Goal: Task Accomplishment & Management: Complete application form

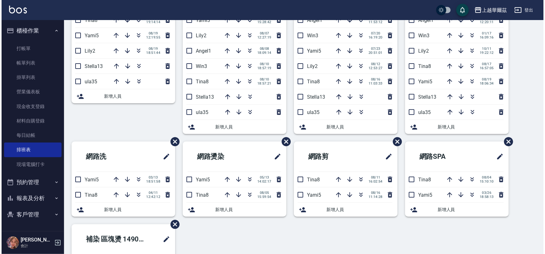
scroll to position [168, 0]
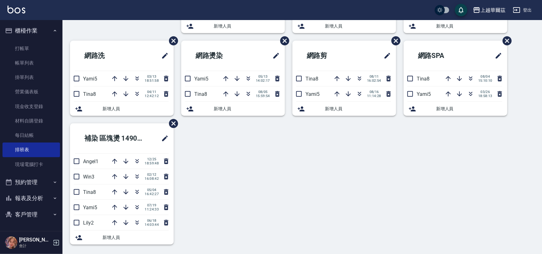
click at [77, 108] on icon at bounding box center [78, 108] width 7 height 5
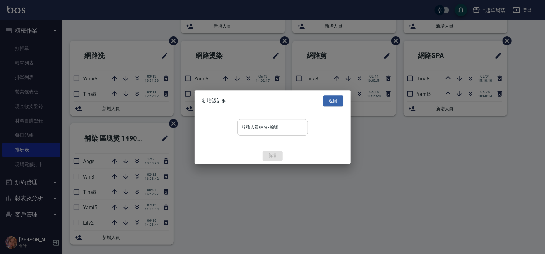
click at [263, 127] on div "服務人員姓名/編號 服務人員姓名/編號" at bounding box center [273, 127] width 71 height 17
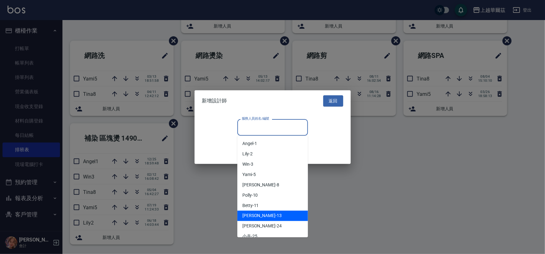
click at [273, 214] on div "Stella -13" at bounding box center [273, 215] width 71 height 10
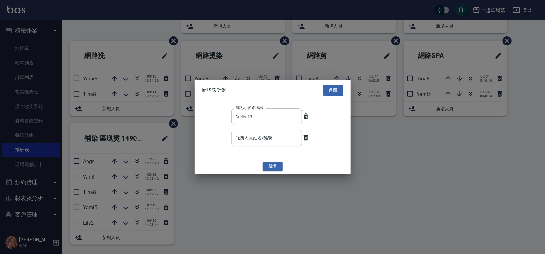
click at [265, 136] on input "服務人員姓名/編號" at bounding box center [266, 137] width 65 height 11
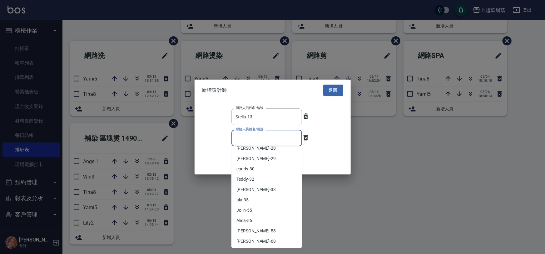
scroll to position [121, 0]
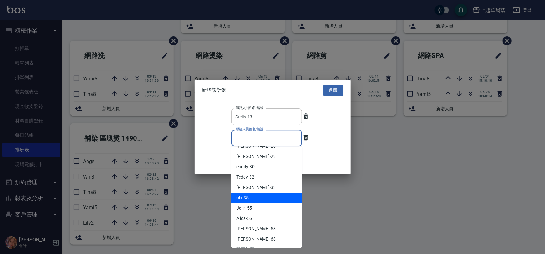
click at [255, 196] on div "ula -35" at bounding box center [267, 197] width 71 height 10
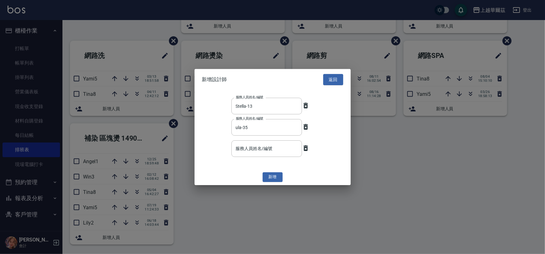
click at [271, 177] on button "新增" at bounding box center [273, 177] width 20 height 10
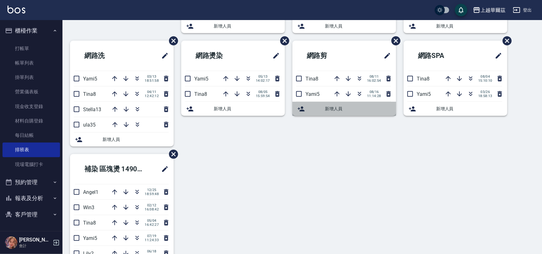
click at [348, 106] on span "新增人員" at bounding box center [358, 108] width 66 height 7
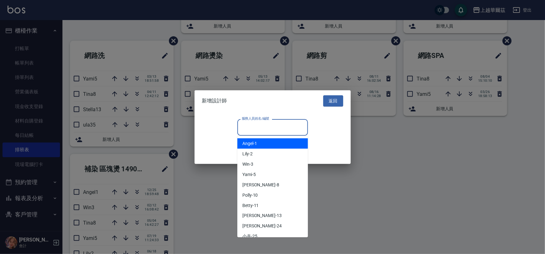
click at [279, 125] on input "服務人員姓名/編號" at bounding box center [272, 127] width 65 height 11
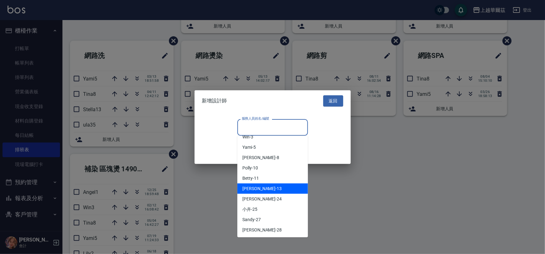
scroll to position [32, 0]
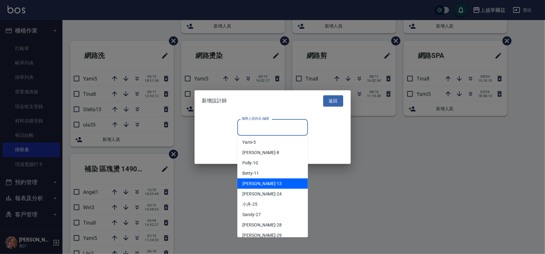
click at [262, 183] on div "Stella -13" at bounding box center [273, 183] width 71 height 10
click at [262, 183] on div at bounding box center [272, 127] width 545 height 254
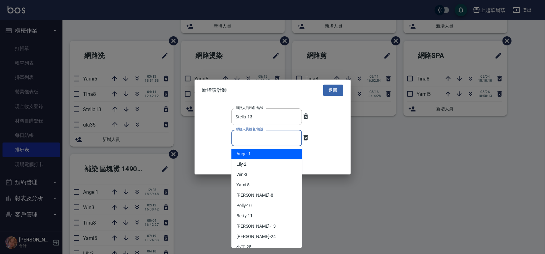
click at [287, 139] on input "服務人員姓名/編號" at bounding box center [266, 137] width 65 height 11
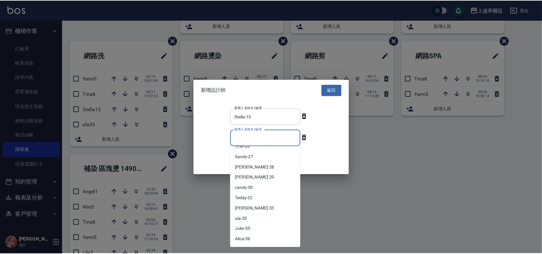
scroll to position [103, 0]
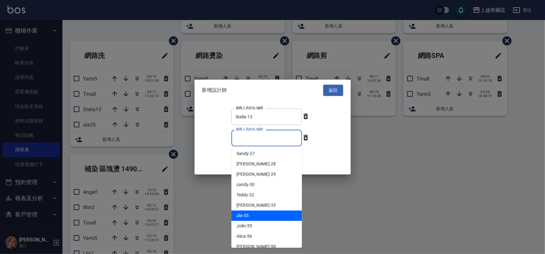
drag, startPoint x: 253, startPoint y: 214, endPoint x: 267, endPoint y: 163, distance: 52.2
click at [253, 214] on div "ula -35" at bounding box center [267, 215] width 71 height 10
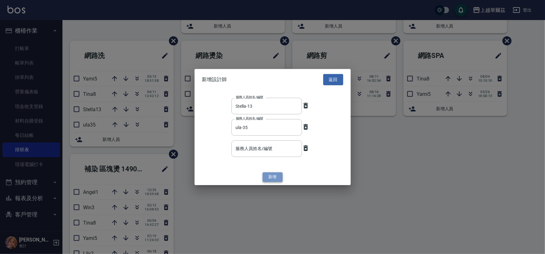
click at [272, 177] on button "新增" at bounding box center [273, 177] width 20 height 10
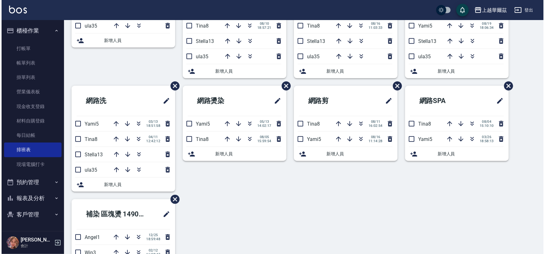
scroll to position [123, 0]
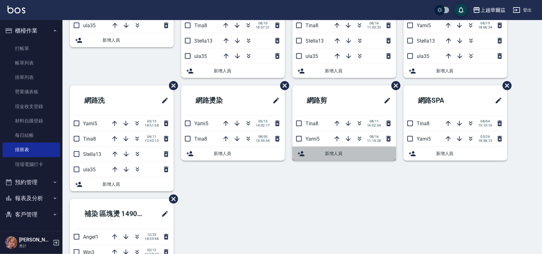
click at [339, 154] on span "新增人員" at bounding box center [358, 153] width 66 height 7
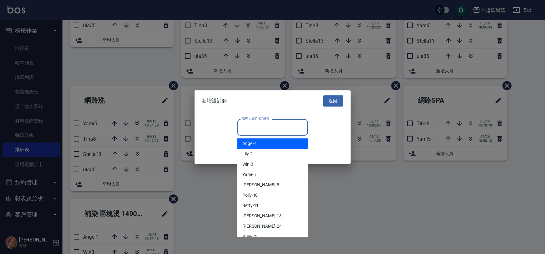
click at [288, 128] on input "服務人員姓名/編號" at bounding box center [272, 127] width 65 height 11
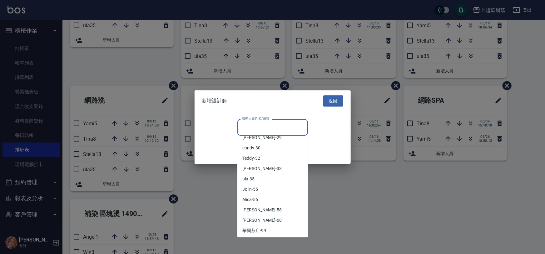
scroll to position [130, 0]
click at [276, 173] on div "ula -35" at bounding box center [273, 178] width 71 height 10
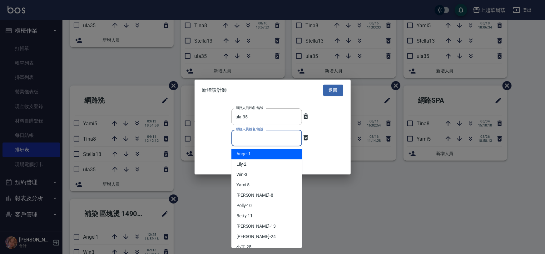
click at [294, 136] on input "服務人員姓名/編號" at bounding box center [266, 137] width 65 height 11
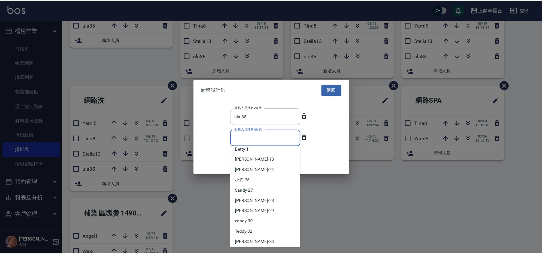
scroll to position [65, 0]
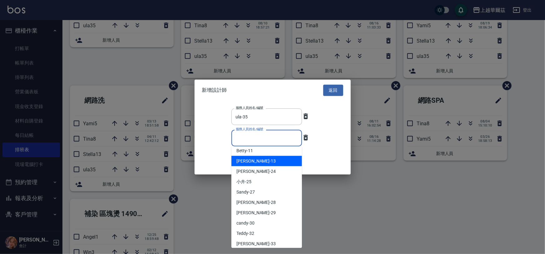
click at [256, 160] on div "Stella -13" at bounding box center [267, 161] width 71 height 10
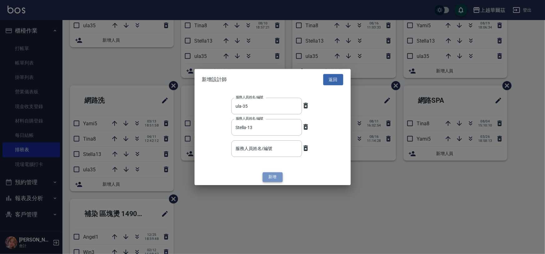
click at [269, 177] on button "新增" at bounding box center [273, 177] width 20 height 10
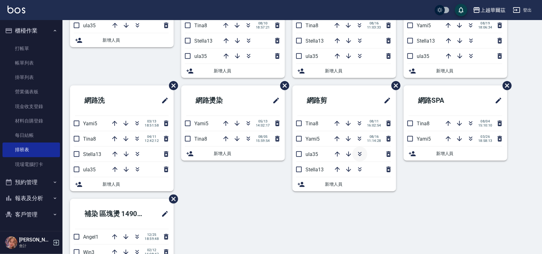
click at [359, 154] on icon "button" at bounding box center [359, 155] width 3 height 2
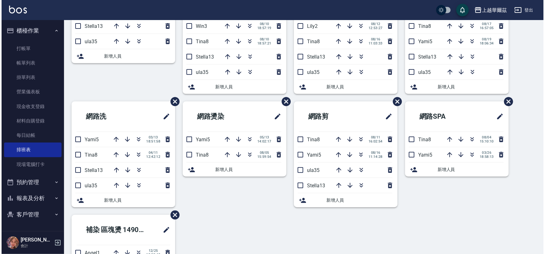
scroll to position [113, 0]
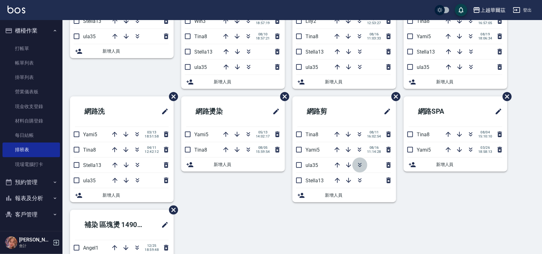
click at [359, 164] on icon "button" at bounding box center [360, 165] width 8 height 8
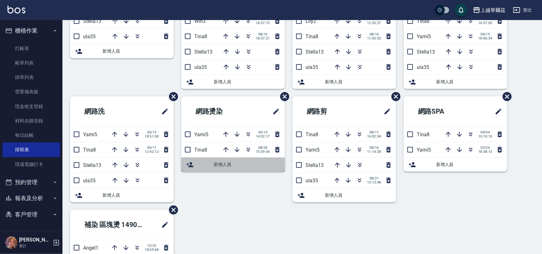
click at [231, 165] on span "新增人員" at bounding box center [247, 164] width 66 height 7
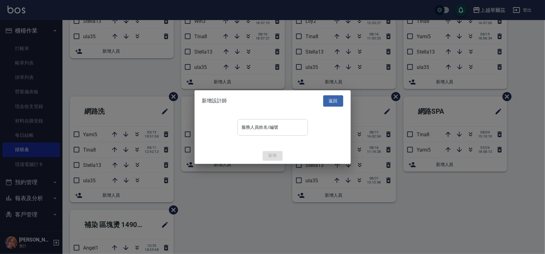
click at [259, 125] on div "服務人員姓名/編號 服務人員姓名/編號" at bounding box center [273, 127] width 71 height 17
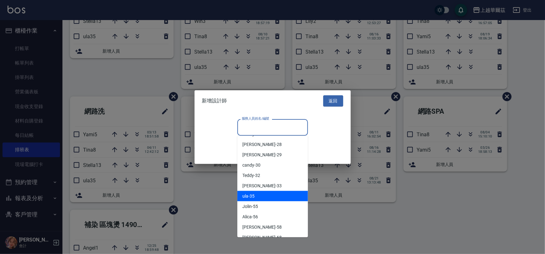
click at [271, 197] on div "ula -35" at bounding box center [273, 196] width 71 height 10
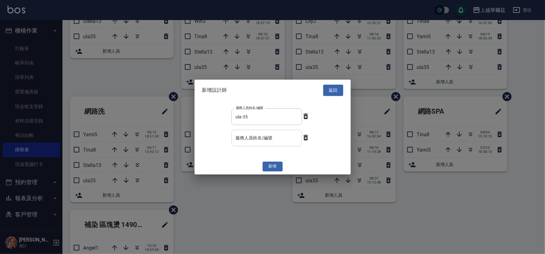
click at [289, 134] on input "服務人員姓名/編號" at bounding box center [266, 137] width 65 height 11
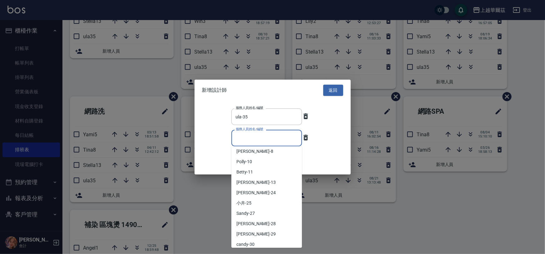
scroll to position [42, 0]
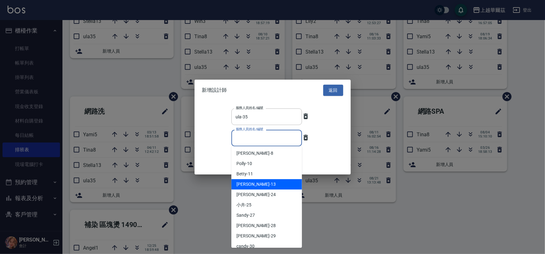
click at [262, 181] on div "Stella -13" at bounding box center [267, 184] width 71 height 10
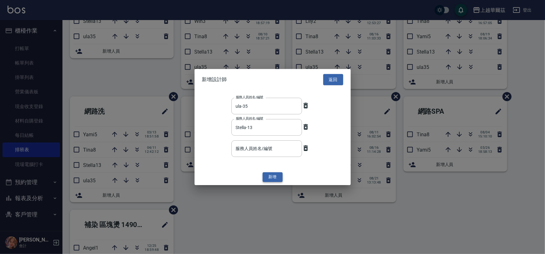
click at [271, 177] on button "新增" at bounding box center [273, 177] width 20 height 10
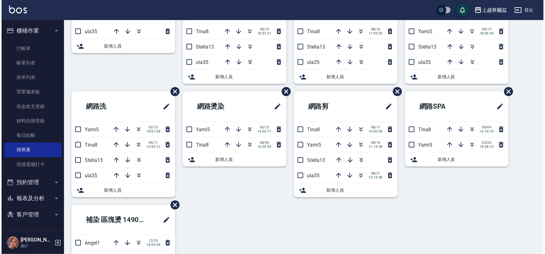
scroll to position [120, 0]
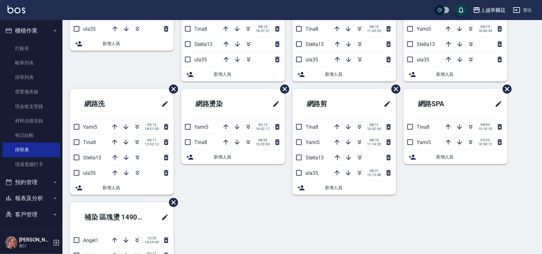
click at [242, 158] on span "新增人員" at bounding box center [247, 156] width 66 height 7
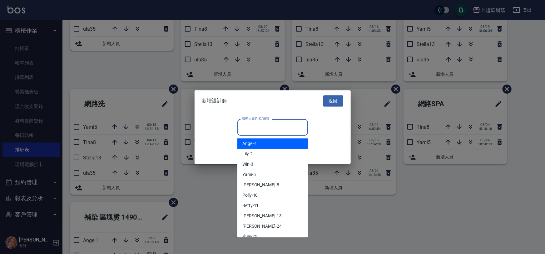
click at [276, 123] on input "服務人員姓名/編號" at bounding box center [272, 127] width 65 height 11
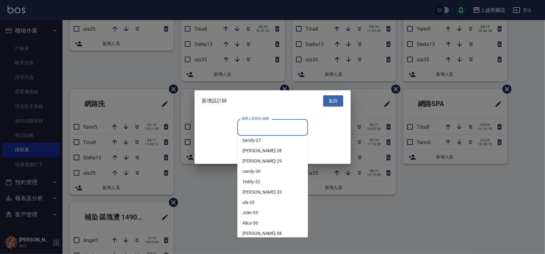
scroll to position [99, 0]
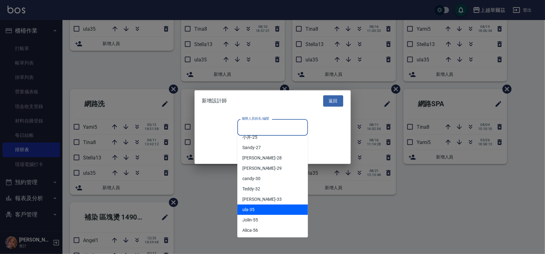
click at [263, 209] on div "ula -35" at bounding box center [273, 209] width 71 height 10
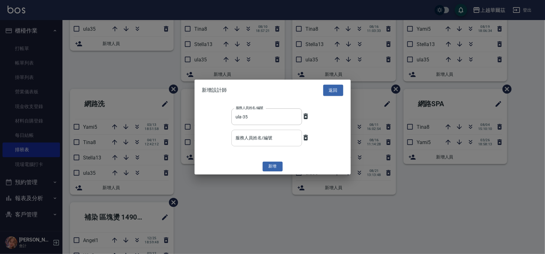
click at [262, 137] on div "服務人員姓名/編號 服務人員姓名/編號" at bounding box center [267, 137] width 71 height 17
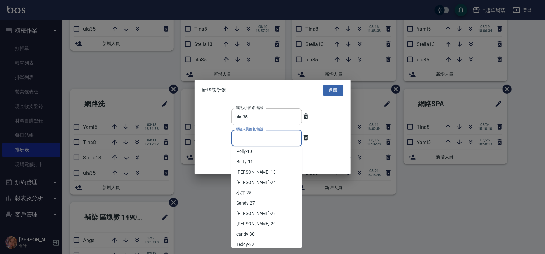
scroll to position [59, 0]
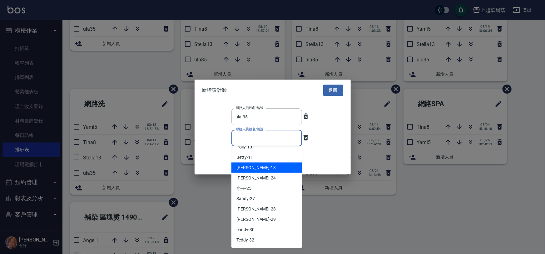
click at [254, 165] on div "Stella -13" at bounding box center [267, 167] width 71 height 10
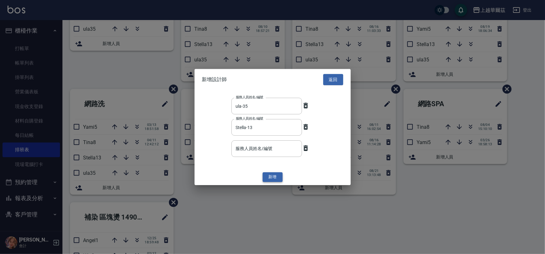
click at [270, 175] on button "新增" at bounding box center [273, 177] width 20 height 10
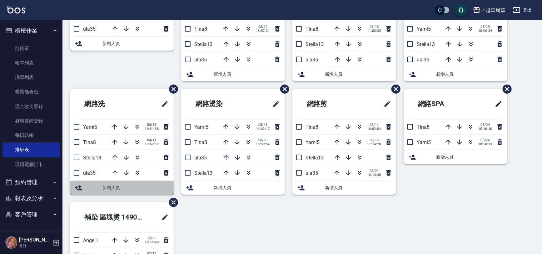
click at [116, 187] on span "新增人員" at bounding box center [136, 187] width 66 height 7
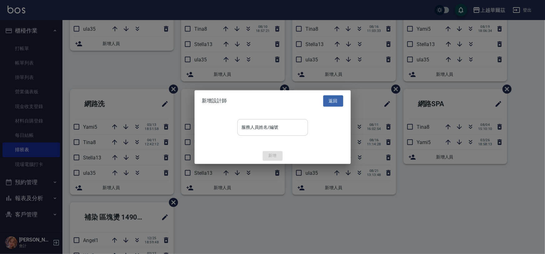
click at [265, 131] on input "服務人員姓名/編號" at bounding box center [272, 127] width 65 height 11
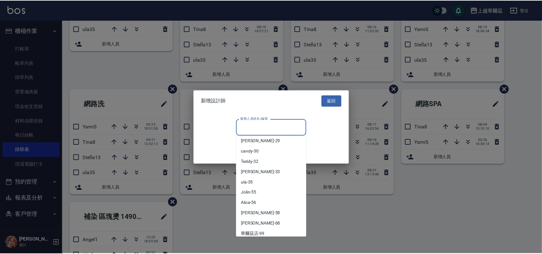
scroll to position [128, 0]
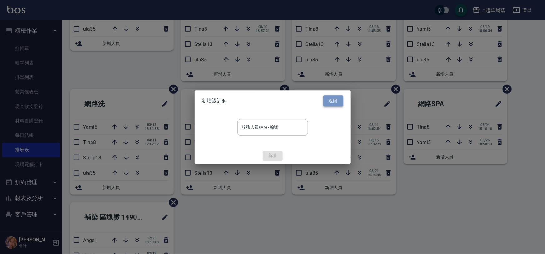
click at [331, 99] on button "返回" at bounding box center [334, 101] width 20 height 12
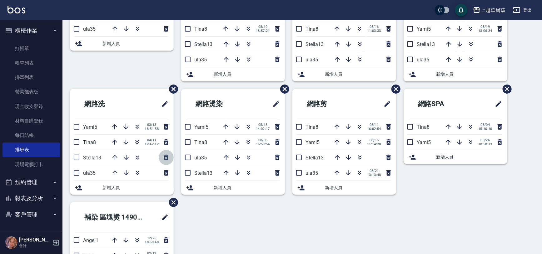
click at [165, 156] on icon "button" at bounding box center [167, 157] width 8 height 8
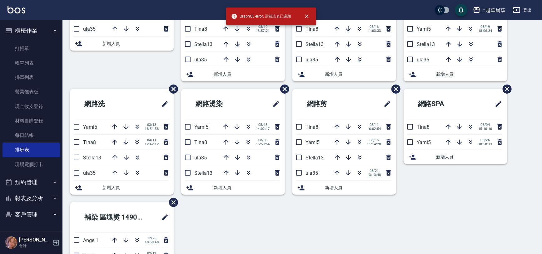
scroll to position [0, 0]
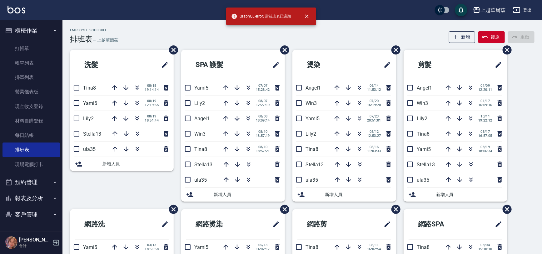
click at [166, 166] on span "新增人員" at bounding box center [136, 163] width 66 height 7
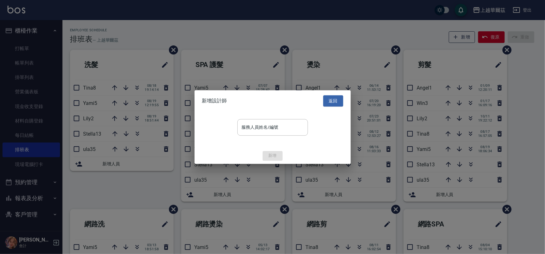
click at [156, 180] on div at bounding box center [272, 127] width 545 height 254
click at [335, 101] on button "返回" at bounding box center [334, 101] width 20 height 12
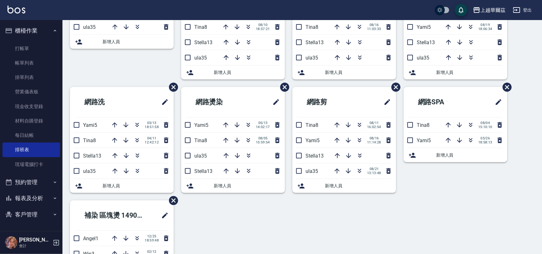
scroll to position [125, 0]
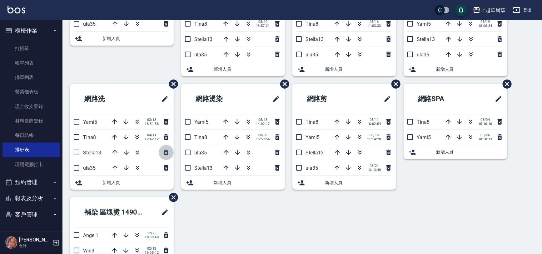
click at [166, 153] on icon "button" at bounding box center [166, 152] width 4 height 6
click at [88, 168] on div "新增人員" at bounding box center [127, 167] width 84 height 7
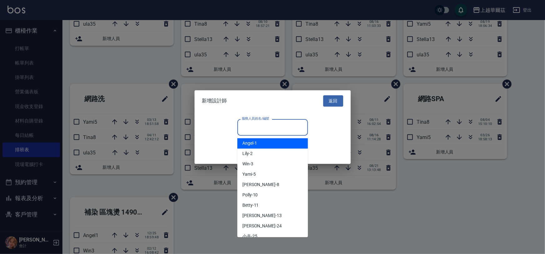
click at [257, 126] on div "服務人員姓名/編號 服務人員姓名/編號" at bounding box center [273, 127] width 71 height 17
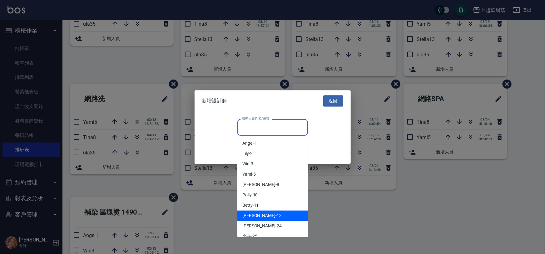
click at [258, 215] on span "Stella -13" at bounding box center [262, 215] width 39 height 7
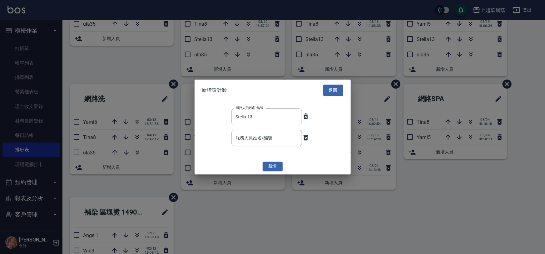
click at [275, 167] on button "新增" at bounding box center [273, 167] width 20 height 10
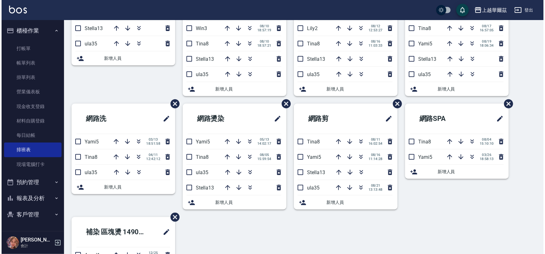
scroll to position [142, 0]
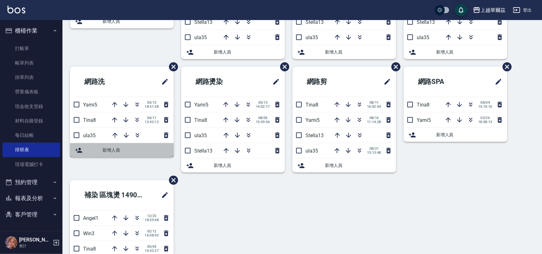
click at [135, 151] on span "新增人員" at bounding box center [136, 150] width 66 height 7
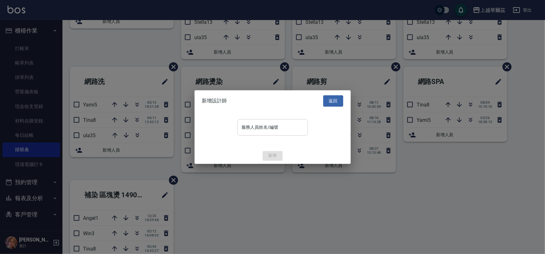
click at [265, 126] on input "服務人員姓名/編號" at bounding box center [272, 127] width 65 height 11
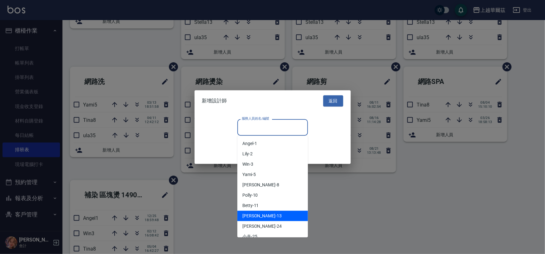
click at [268, 216] on div "Stella -13" at bounding box center [273, 215] width 71 height 10
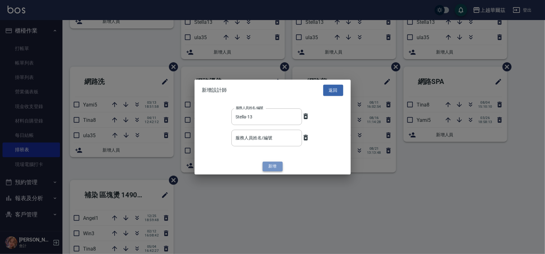
click at [275, 168] on button "新增" at bounding box center [273, 167] width 20 height 10
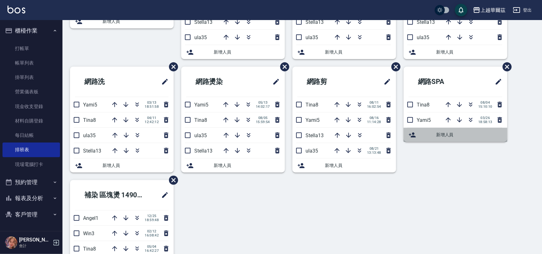
click at [448, 133] on span "新增人員" at bounding box center [469, 134] width 66 height 7
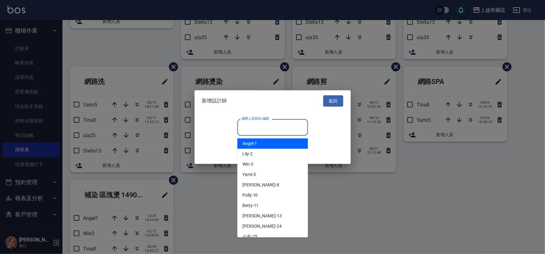
click at [275, 125] on input "服務人員姓名/編號" at bounding box center [272, 127] width 65 height 11
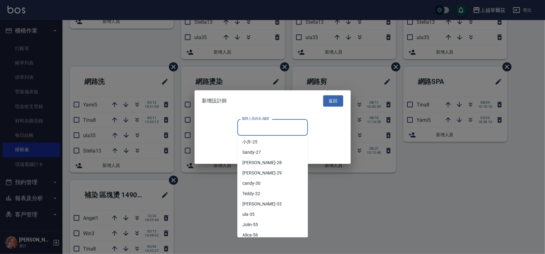
scroll to position [95, 0]
click at [263, 210] on div "ula -35" at bounding box center [273, 213] width 71 height 10
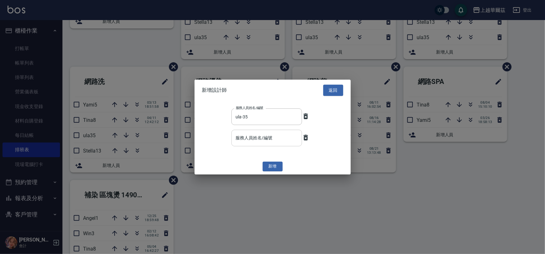
click at [290, 141] on input "服務人員姓名/編號" at bounding box center [266, 137] width 65 height 11
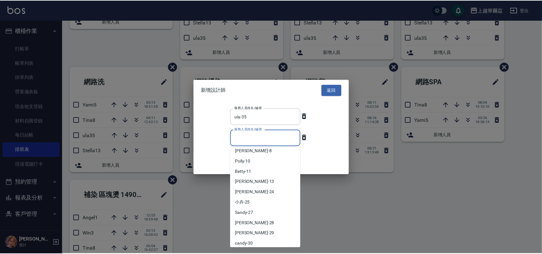
scroll to position [43, 0]
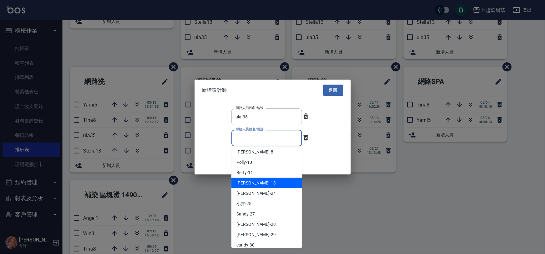
click at [259, 181] on div "Stella -13" at bounding box center [267, 183] width 71 height 10
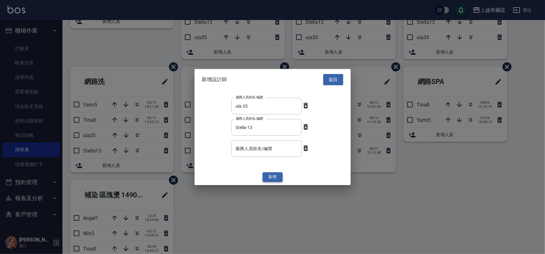
click at [271, 176] on button "新增" at bounding box center [273, 177] width 20 height 10
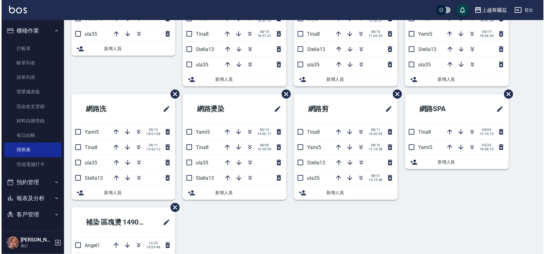
scroll to position [116, 0]
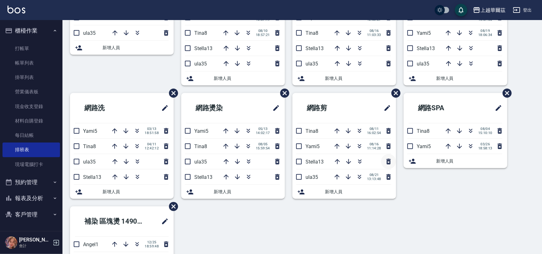
click at [389, 160] on icon "button" at bounding box center [389, 161] width 4 height 6
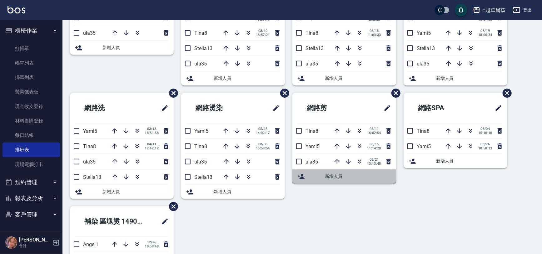
click at [315, 177] on div "新增人員" at bounding box center [350, 176] width 84 height 7
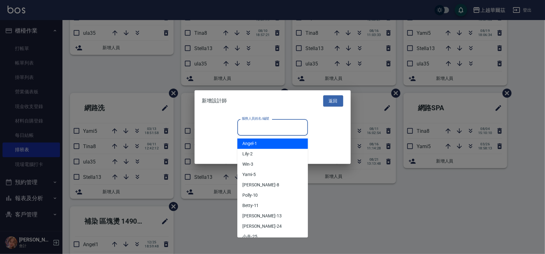
click at [255, 126] on input "服務人員姓名/編號" at bounding box center [272, 127] width 65 height 11
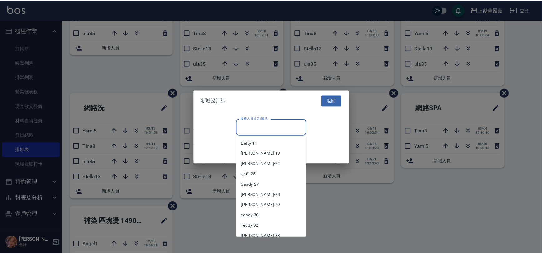
scroll to position [61, 0]
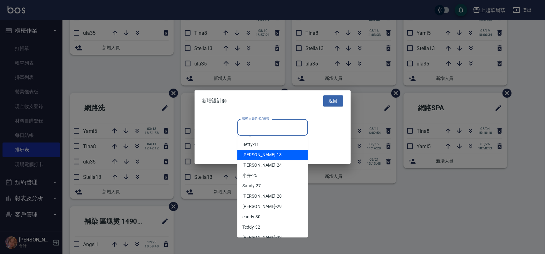
click at [260, 154] on div "Stella -13" at bounding box center [273, 154] width 71 height 10
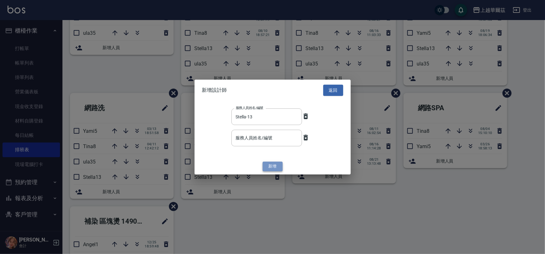
click at [275, 166] on button "新增" at bounding box center [273, 167] width 20 height 10
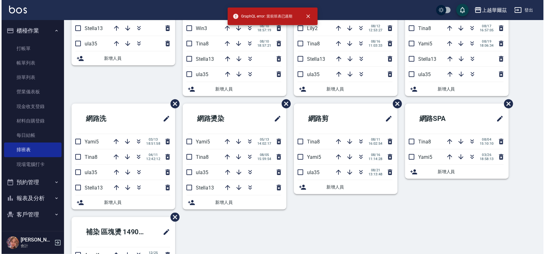
scroll to position [139, 0]
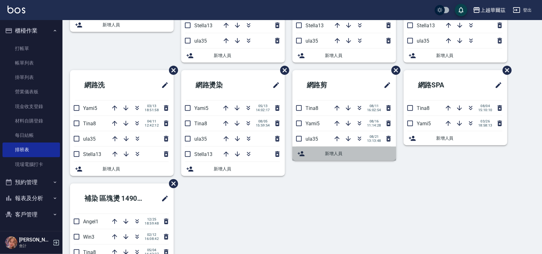
click at [340, 152] on span "新增人員" at bounding box center [358, 153] width 66 height 7
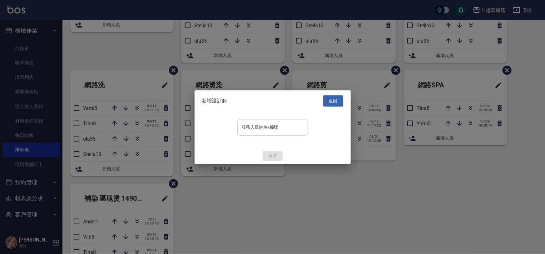
click at [281, 127] on input "服務人員姓名/編號" at bounding box center [272, 127] width 65 height 11
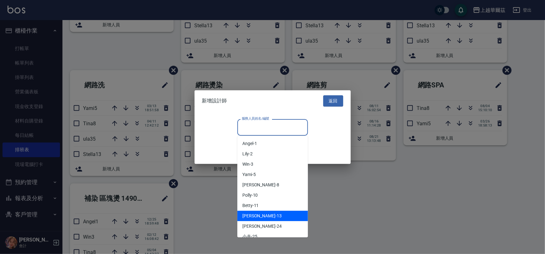
click at [281, 214] on div "Stella -13" at bounding box center [273, 215] width 71 height 10
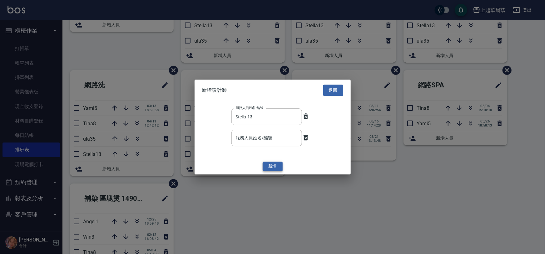
click at [272, 164] on button "新增" at bounding box center [273, 167] width 20 height 10
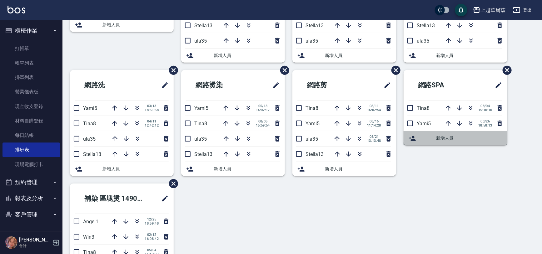
click at [455, 136] on span "新增人員" at bounding box center [469, 138] width 66 height 7
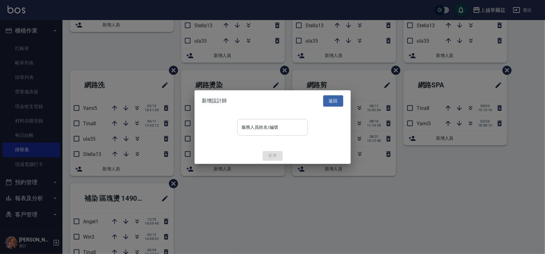
click at [269, 124] on div "服務人員姓名/編號 服務人員姓名/編號" at bounding box center [273, 127] width 71 height 17
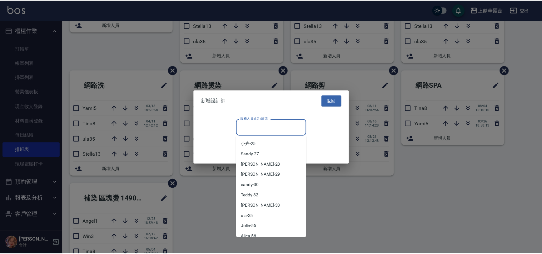
scroll to position [98, 0]
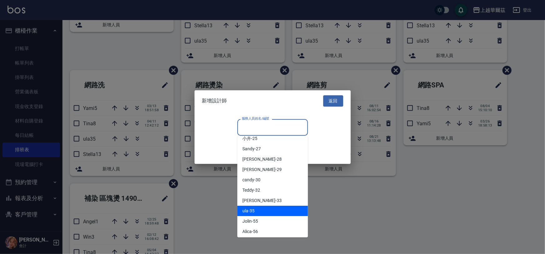
click at [262, 212] on div "ula -35" at bounding box center [273, 210] width 71 height 10
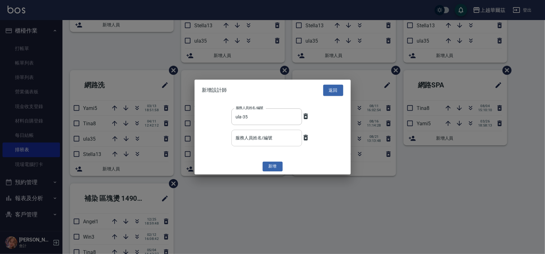
click at [260, 138] on input "服務人員姓名/編號" at bounding box center [266, 137] width 65 height 11
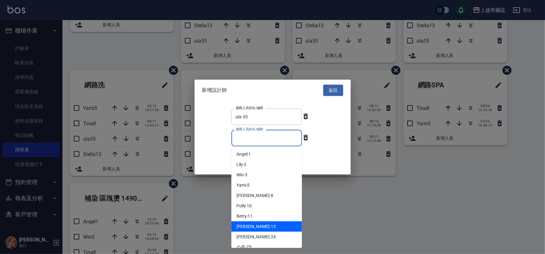
click at [277, 223] on div "Stella -13" at bounding box center [267, 226] width 71 height 10
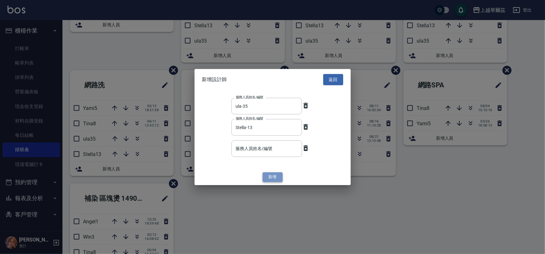
click at [271, 178] on button "新增" at bounding box center [273, 177] width 20 height 10
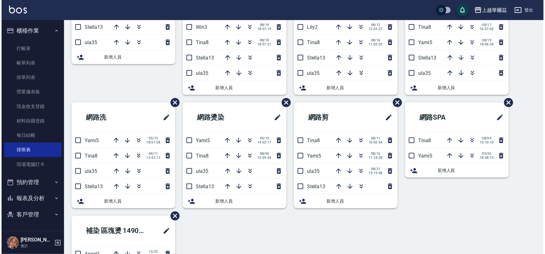
scroll to position [123, 0]
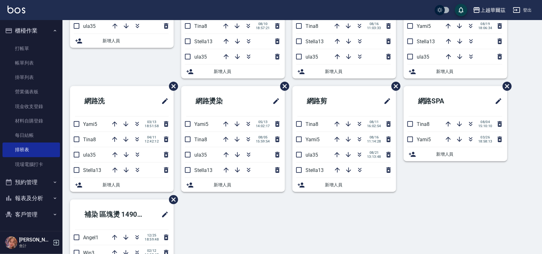
click at [450, 155] on span "新增人員" at bounding box center [469, 154] width 66 height 7
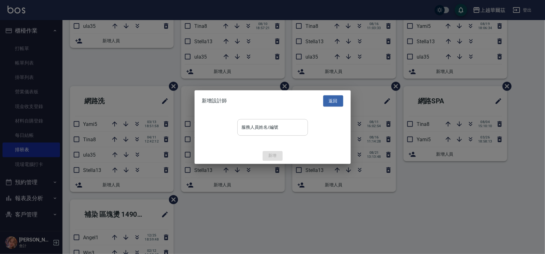
click at [281, 125] on input "服務人員姓名/編號" at bounding box center [272, 127] width 65 height 11
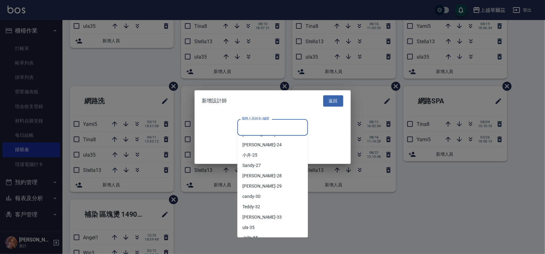
scroll to position [85, 0]
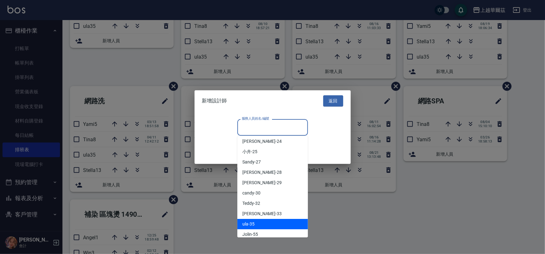
click at [268, 224] on div "ula -35" at bounding box center [273, 224] width 71 height 10
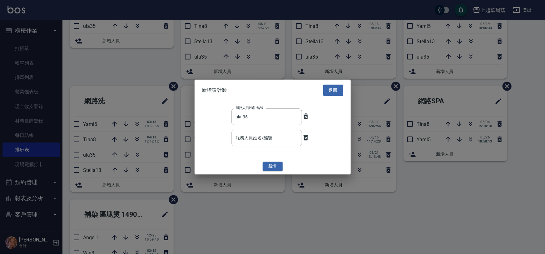
click at [273, 137] on input "服務人員姓名/編號" at bounding box center [266, 137] width 65 height 11
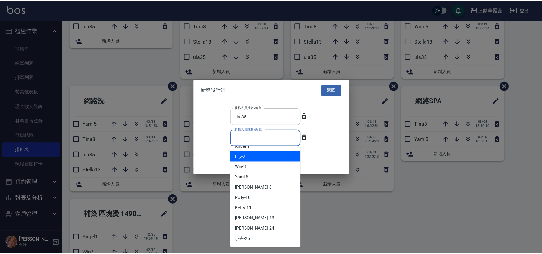
scroll to position [0, 0]
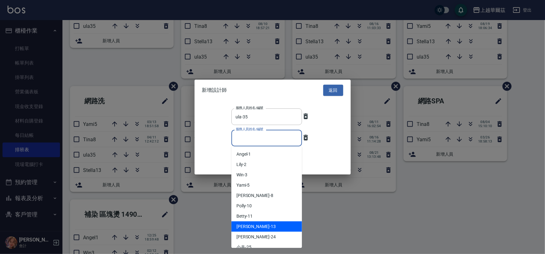
click at [256, 225] on div "Stella -13" at bounding box center [267, 226] width 71 height 10
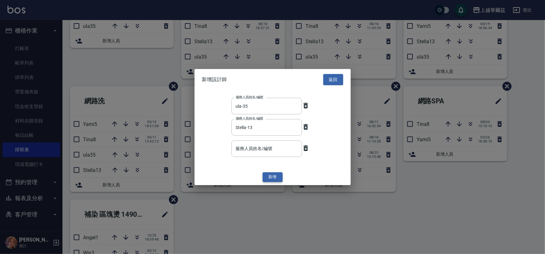
click at [272, 177] on button "新增" at bounding box center [273, 177] width 20 height 10
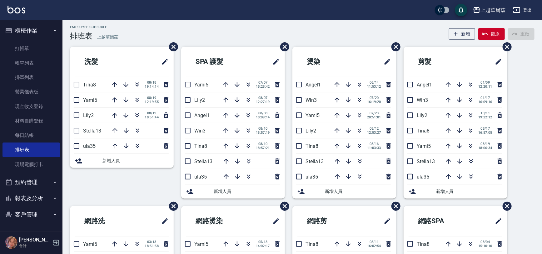
scroll to position [2, 0]
